Goal: Task Accomplishment & Management: Complete application form

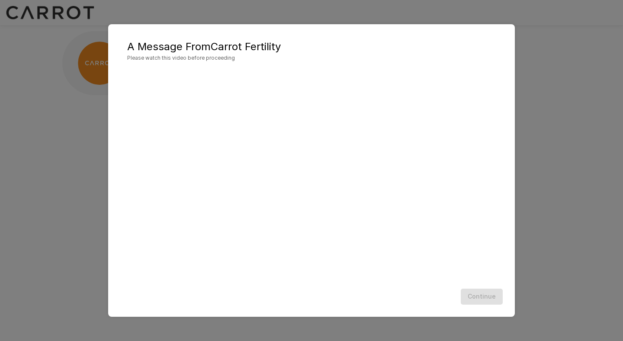
scroll to position [0, 0]
click at [484, 296] on div "Continue" at bounding box center [311, 296] width 389 height 23
click at [479, 302] on button "Continue" at bounding box center [481, 296] width 42 height 16
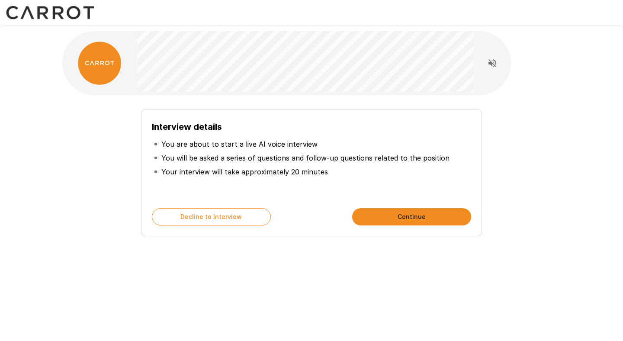
click at [418, 221] on button "Continue" at bounding box center [411, 216] width 119 height 17
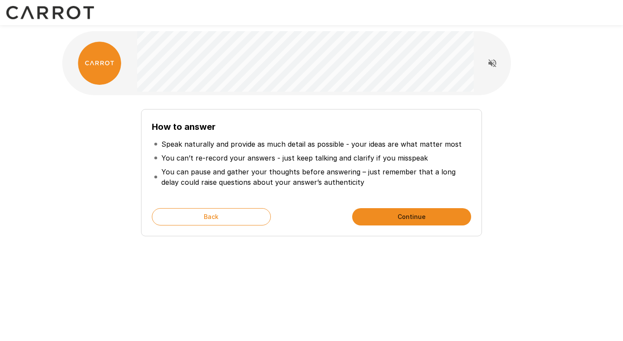
click at [411, 213] on button "Continue" at bounding box center [411, 216] width 119 height 17
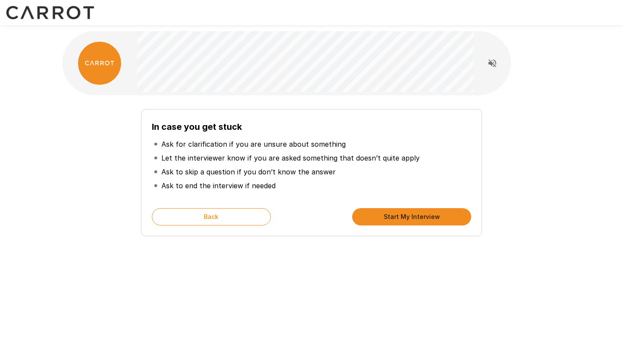
click at [411, 213] on button "Start My Interview" at bounding box center [411, 216] width 119 height 17
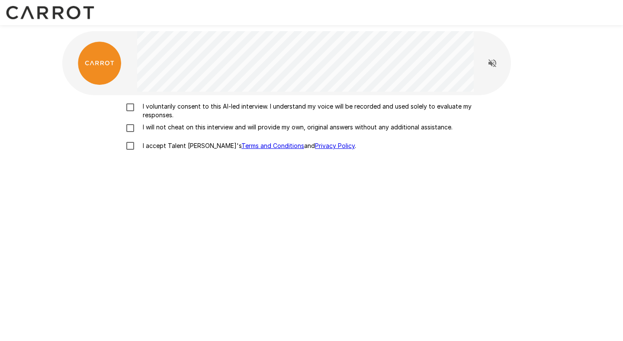
click at [201, 115] on p "I voluntarily consent to this AI-led interview. I understand my voice will be r…" at bounding box center [320, 110] width 362 height 17
click at [200, 123] on p "I will not cheat on this interview and will provide my own, original answers wi…" at bounding box center [295, 127] width 313 height 9
click at [194, 142] on p "I accept Talent Llama's Terms and Conditions and Privacy Policy ." at bounding box center [247, 145] width 217 height 9
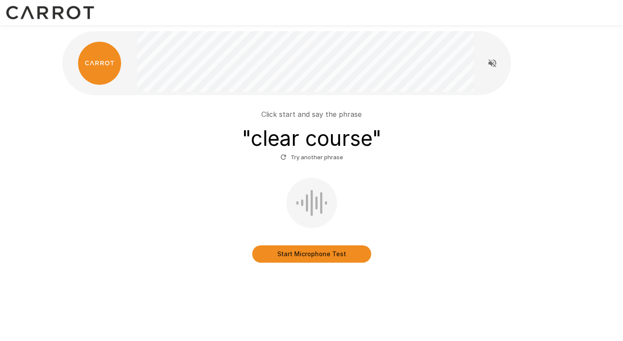
click at [303, 255] on button "Start Microphone Test" at bounding box center [311, 253] width 119 height 17
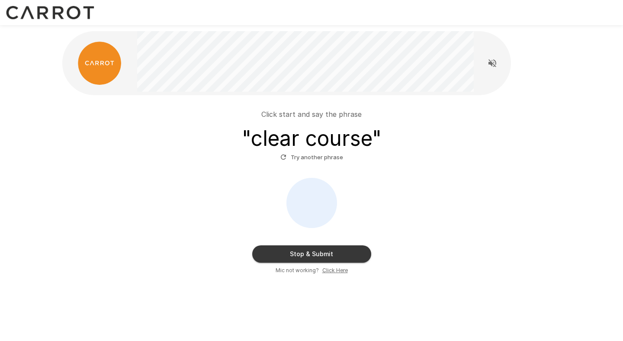
click at [303, 255] on button "Stop & Submit" at bounding box center [311, 253] width 119 height 17
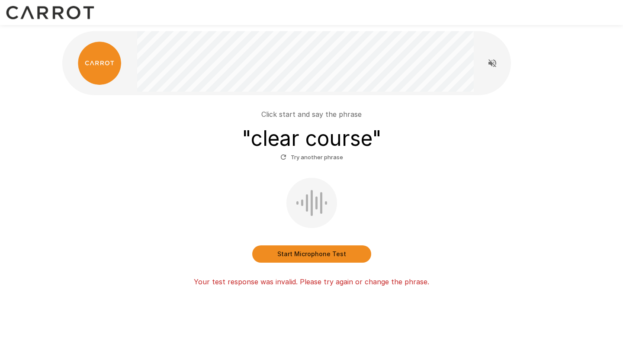
click at [321, 259] on button "Start Microphone Test" at bounding box center [311, 253] width 119 height 17
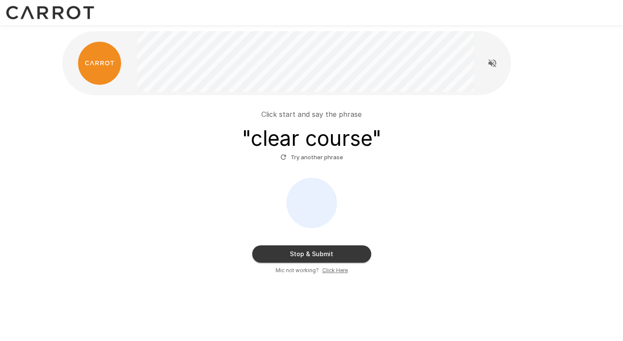
click at [321, 259] on button "Stop & Submit" at bounding box center [311, 253] width 119 height 17
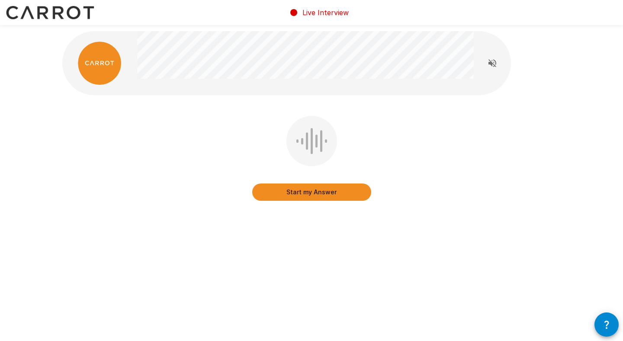
click at [313, 198] on button "Start my Answer" at bounding box center [311, 191] width 119 height 17
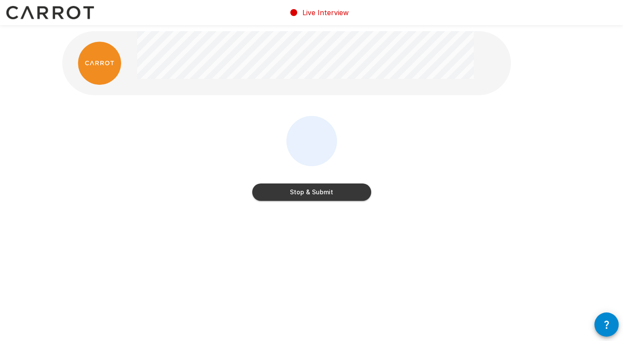
click at [316, 199] on button "Stop & Submit" at bounding box center [311, 191] width 119 height 17
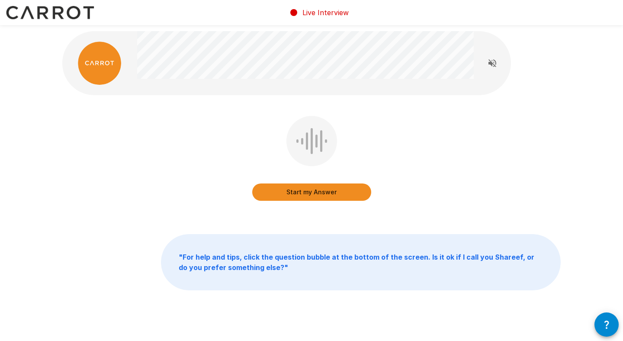
click at [346, 190] on button "Start my Answer" at bounding box center [311, 191] width 119 height 17
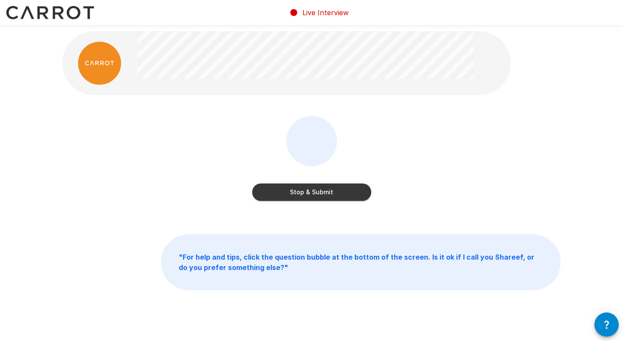
click at [342, 195] on button "Stop & Submit" at bounding box center [311, 191] width 119 height 17
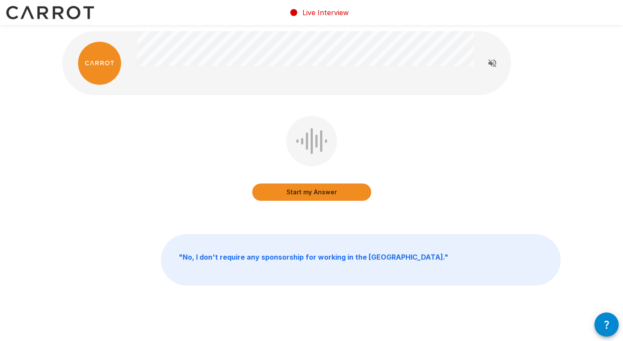
click at [344, 194] on button "Start my Answer" at bounding box center [311, 191] width 119 height 17
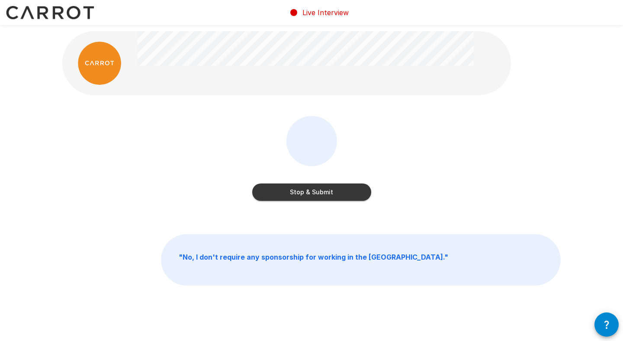
click at [330, 194] on button "Stop & Submit" at bounding box center [311, 191] width 119 height 17
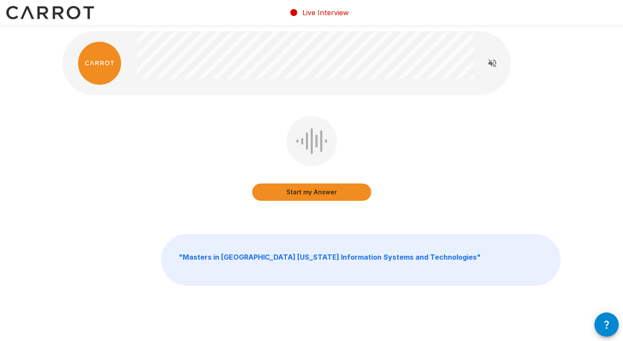
click at [296, 192] on button "Start my Answer" at bounding box center [311, 191] width 119 height 17
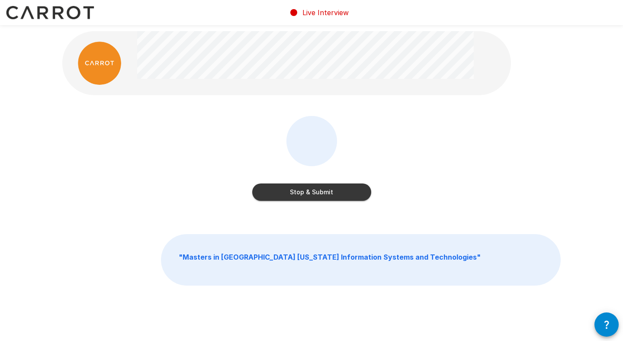
click at [336, 191] on button "Stop & Submit" at bounding box center [311, 191] width 119 height 17
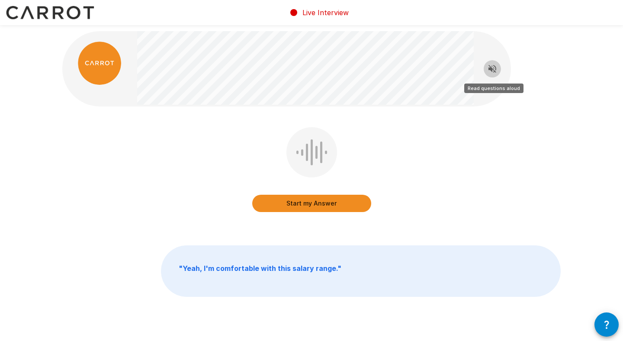
click at [493, 70] on icon "Read questions aloud" at bounding box center [492, 69] width 10 height 10
click at [310, 208] on button "Start my Answer" at bounding box center [311, 203] width 119 height 17
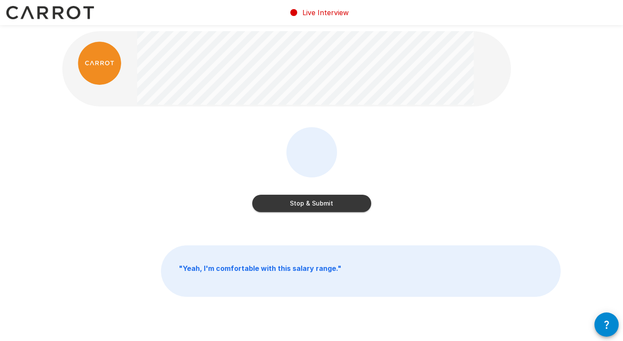
click at [310, 208] on button "Stop & Submit" at bounding box center [311, 203] width 119 height 17
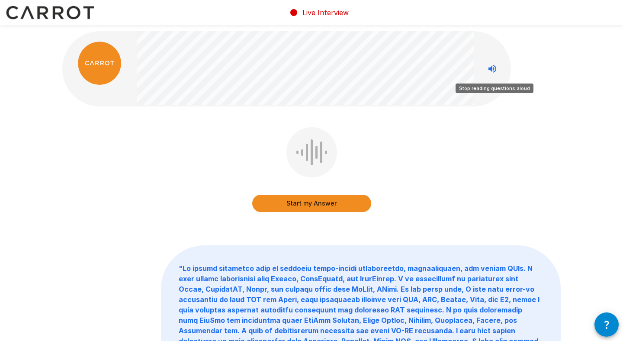
click at [492, 72] on icon "Stop reading questions aloud" at bounding box center [492, 69] width 10 height 10
click at [492, 72] on icon "Read questions aloud" at bounding box center [492, 69] width 10 height 10
click at [288, 204] on button "Start my Answer" at bounding box center [311, 203] width 119 height 17
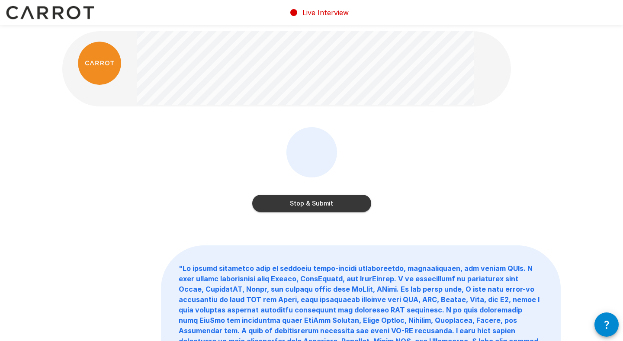
click at [315, 202] on button "Stop & Submit" at bounding box center [311, 203] width 119 height 17
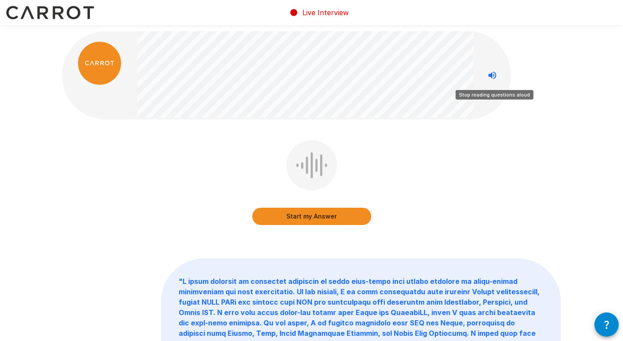
click at [494, 76] on icon "Stop reading questions aloud" at bounding box center [492, 75] width 10 height 10
click at [494, 76] on icon "Read questions aloud" at bounding box center [492, 75] width 10 height 10
click at [341, 216] on button "Start my Answer" at bounding box center [311, 216] width 119 height 17
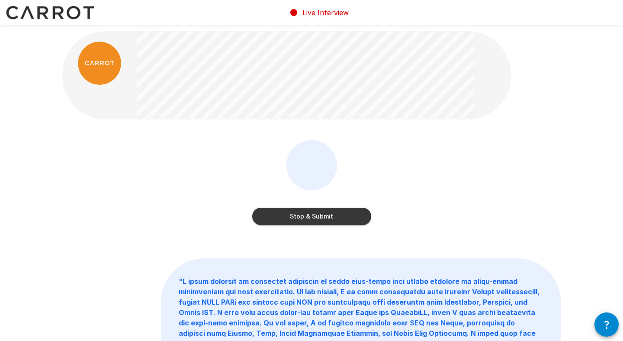
click at [341, 216] on button "Stop & Submit" at bounding box center [311, 216] width 119 height 17
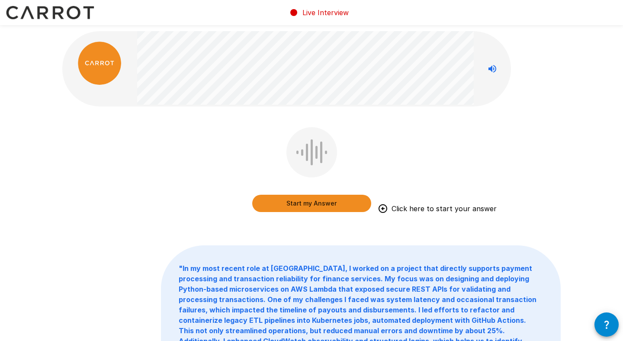
click at [323, 207] on button "Start my Answer" at bounding box center [311, 203] width 119 height 17
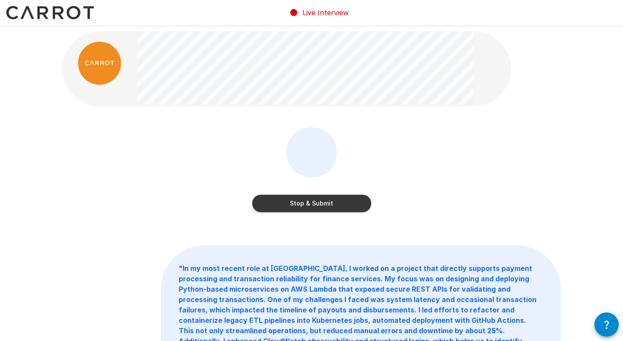
click at [322, 205] on button "Stop & Submit" at bounding box center [311, 203] width 119 height 17
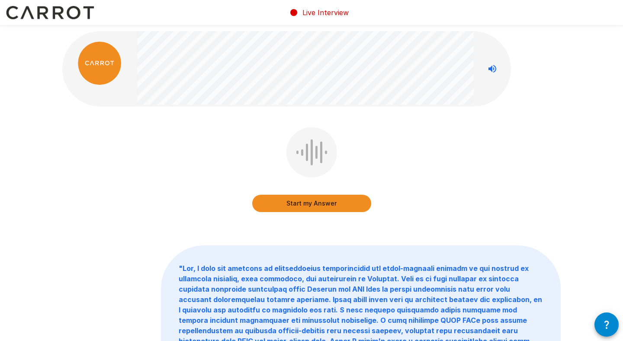
click at [488, 69] on icon "Stop reading questions aloud" at bounding box center [492, 69] width 10 height 10
click at [488, 69] on icon "Read questions aloud" at bounding box center [492, 69] width 10 height 10
click at [488, 69] on icon "Stop reading questions aloud" at bounding box center [492, 69] width 10 height 10
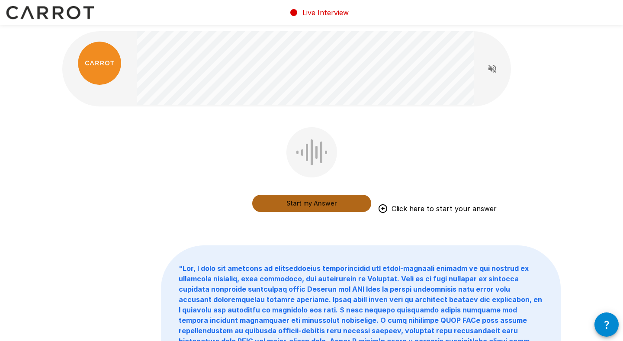
click at [327, 208] on button "Start my Answer" at bounding box center [311, 203] width 119 height 17
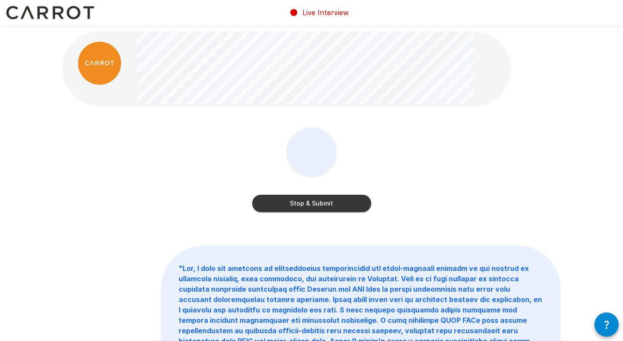
click at [314, 207] on button "Stop & Submit" at bounding box center [311, 203] width 119 height 17
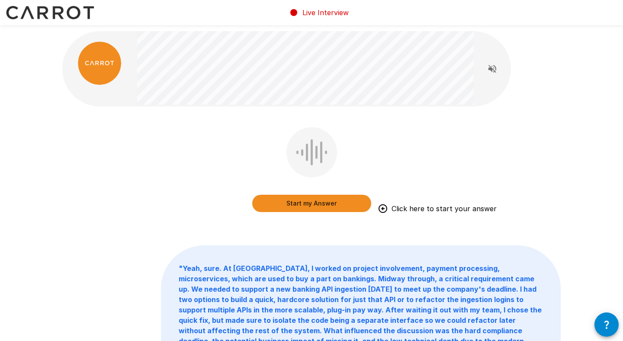
click at [314, 207] on button "Start my Answer" at bounding box center [311, 203] width 119 height 17
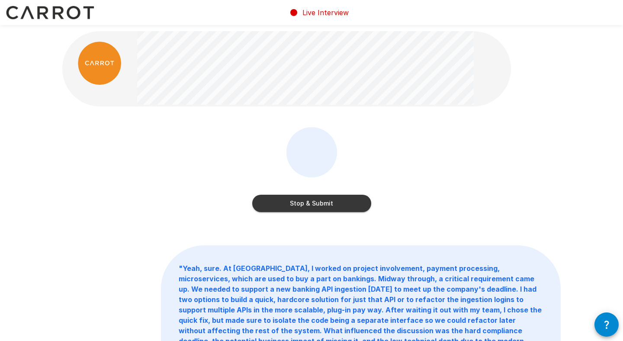
click at [311, 207] on button "Stop & Submit" at bounding box center [311, 203] width 119 height 17
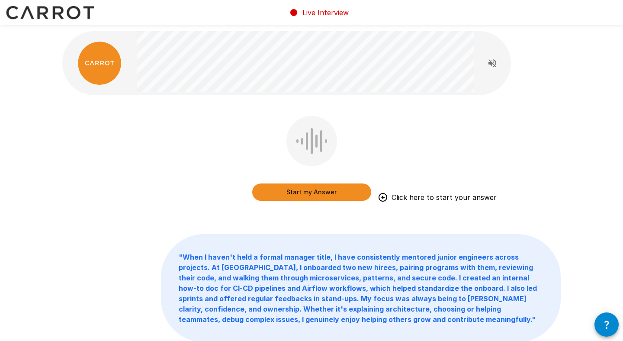
click at [315, 196] on button "Start my Answer" at bounding box center [311, 191] width 119 height 17
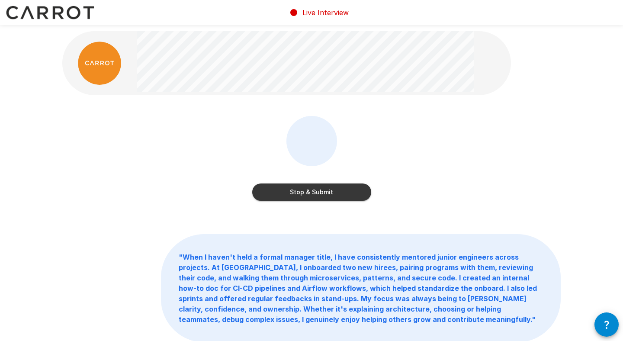
click at [323, 193] on button "Stop & Submit" at bounding box center [311, 191] width 119 height 17
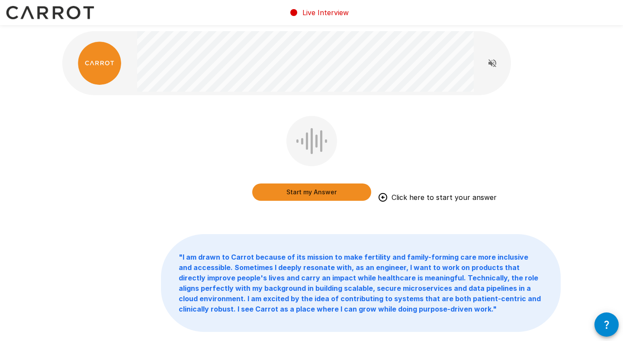
click at [284, 195] on button "Start my Answer" at bounding box center [311, 191] width 119 height 17
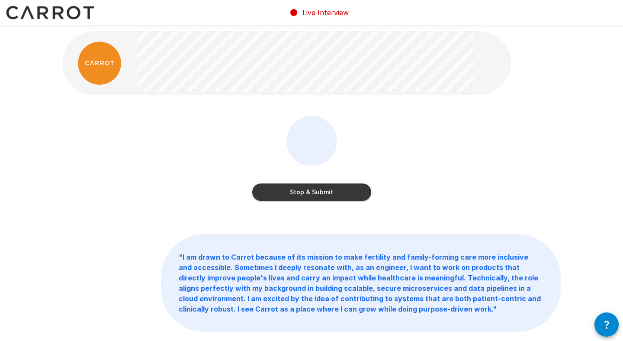
click at [284, 195] on button "Stop & Submit" at bounding box center [311, 191] width 119 height 17
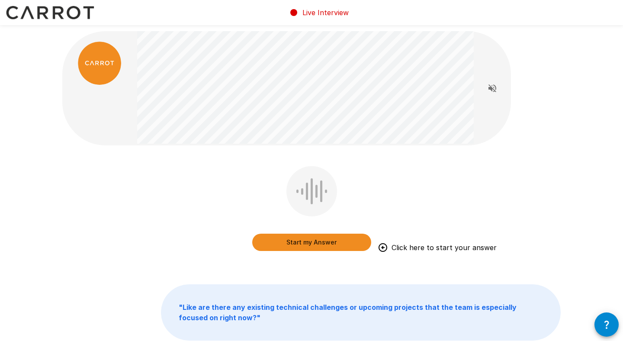
click at [284, 240] on button "Start my Answer" at bounding box center [311, 241] width 119 height 17
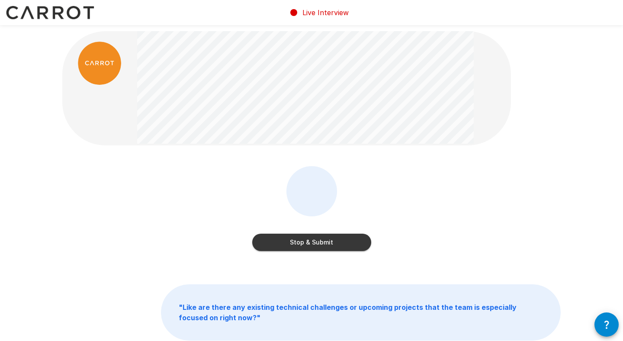
click at [284, 240] on button "Stop & Submit" at bounding box center [311, 241] width 119 height 17
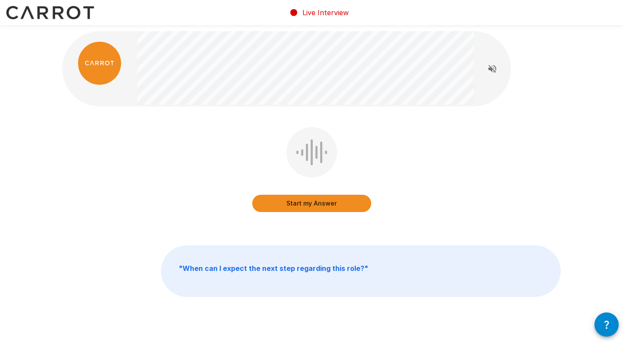
click at [275, 201] on button "Start my Answer" at bounding box center [311, 203] width 119 height 17
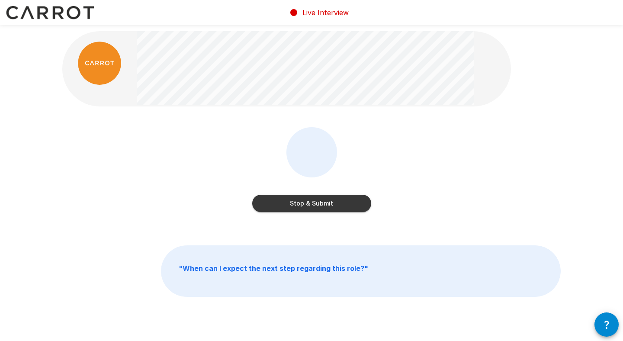
click at [275, 201] on button "Stop & Submit" at bounding box center [311, 203] width 119 height 17
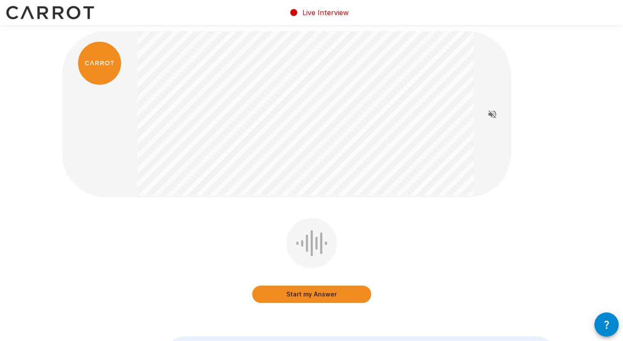
click at [261, 299] on button "Start my Answer" at bounding box center [311, 293] width 119 height 17
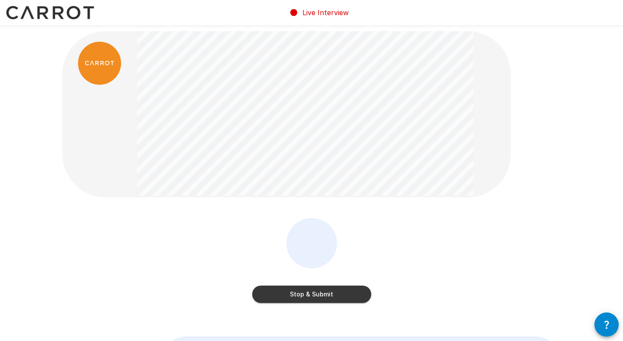
click at [268, 287] on button "Stop & Submit" at bounding box center [311, 293] width 119 height 17
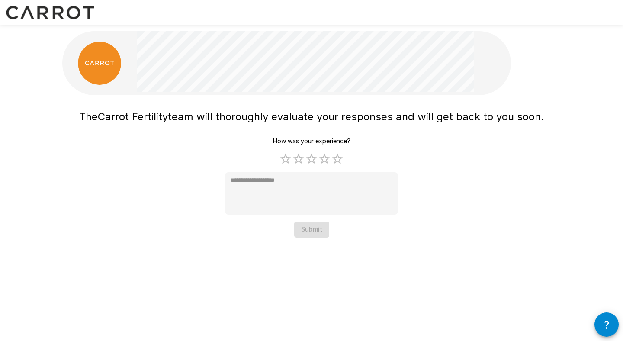
type textarea "*"
